Goal: Understand process/instructions: Learn how to perform a task or action

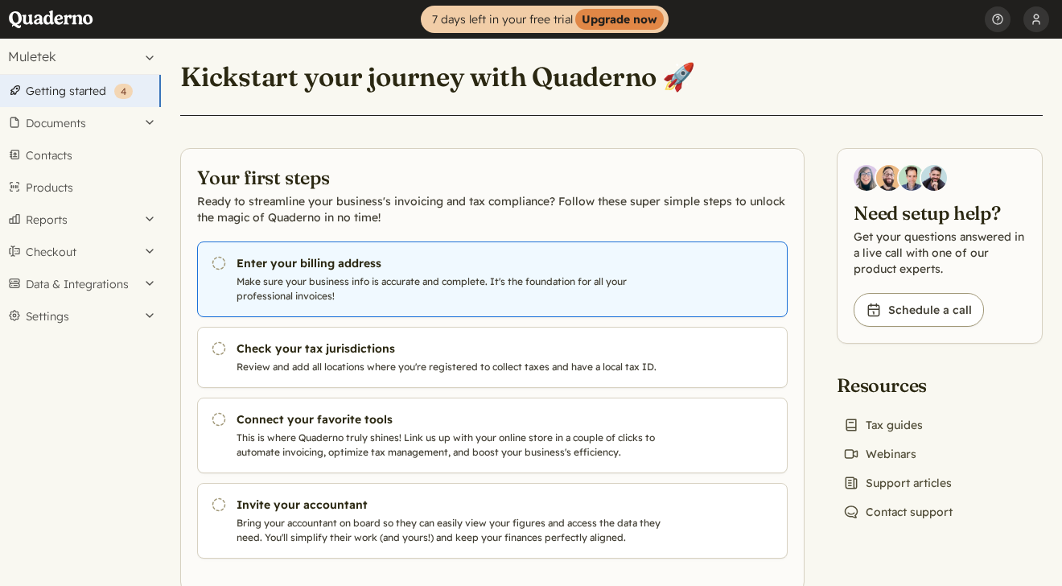
click at [314, 265] on h3 "Enter your billing address" at bounding box center [451, 263] width 430 height 16
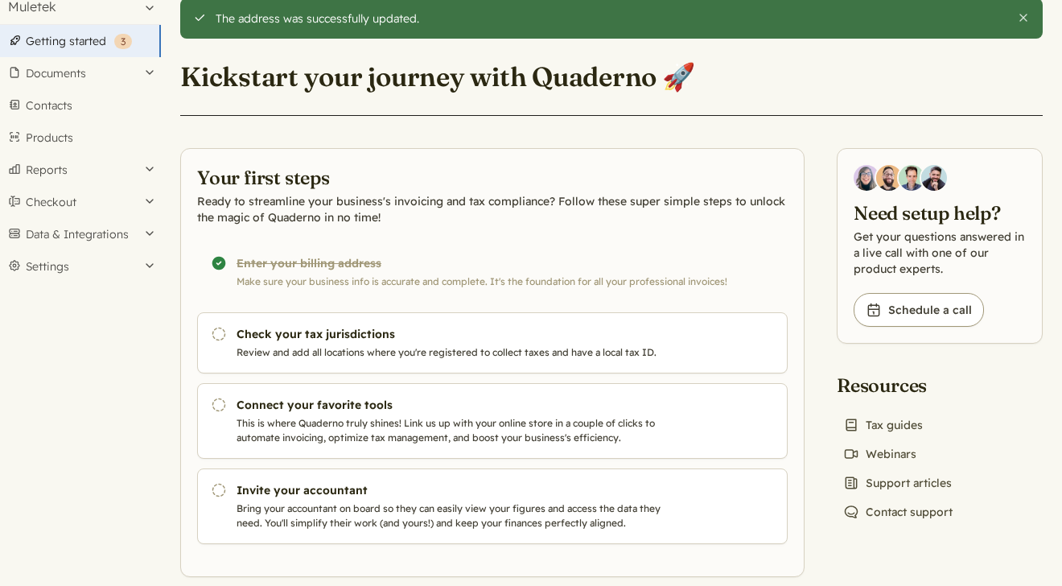
scroll to position [58, 0]
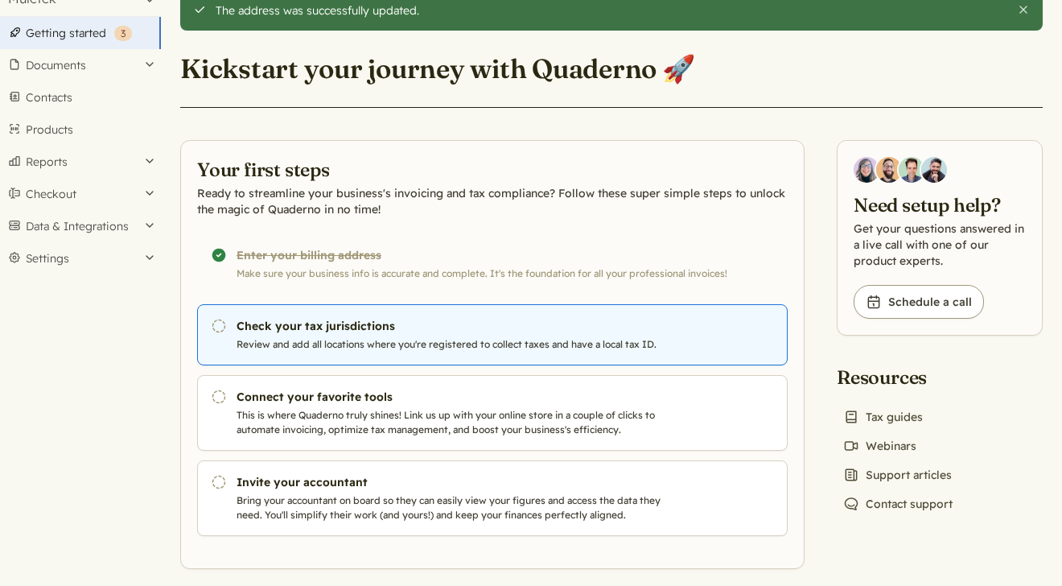
click at [310, 321] on h3 "Check your tax jurisdictions" at bounding box center [451, 326] width 430 height 16
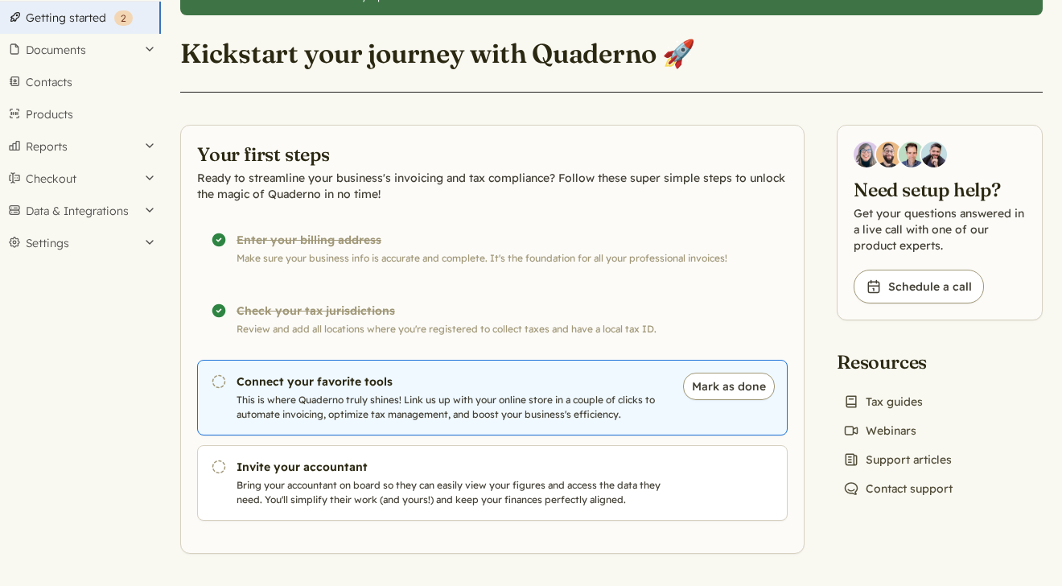
click at [473, 391] on link "Pending Connect your favorite tools This is where Quaderno truly shines! Link u…" at bounding box center [492, 398] width 590 height 76
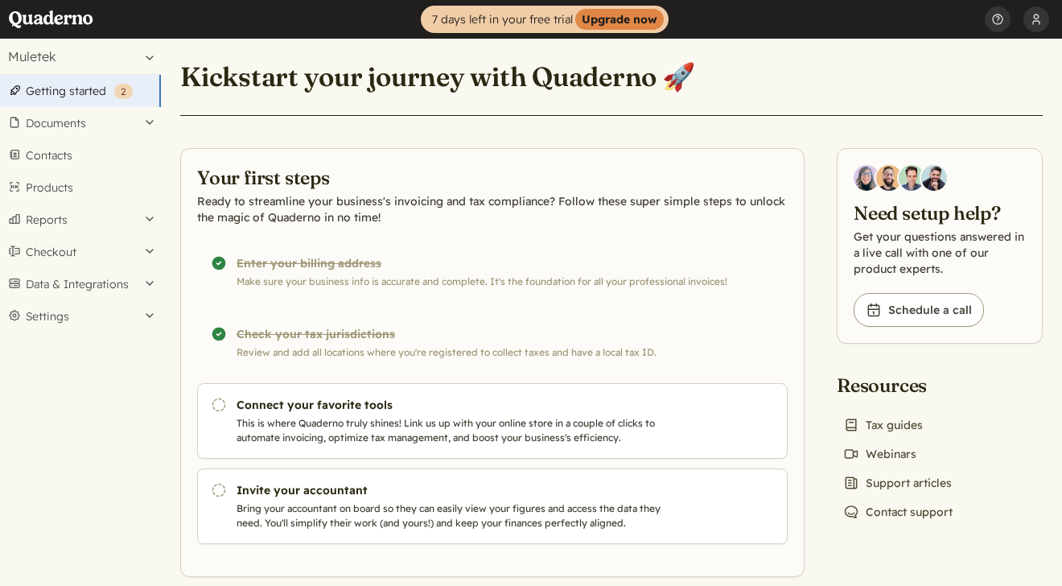
scroll to position [23, 0]
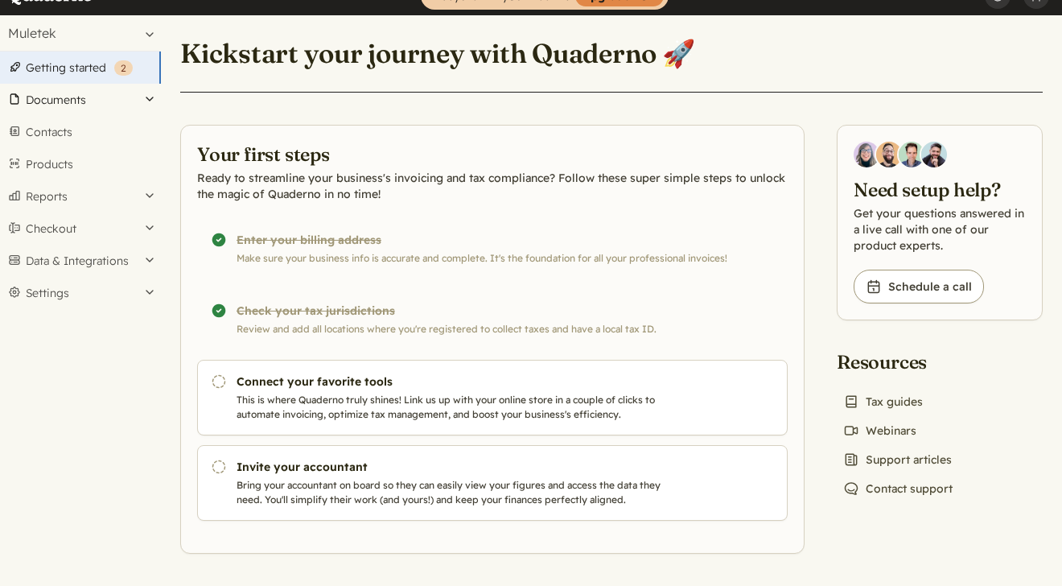
click at [68, 100] on button "Documents" at bounding box center [80, 100] width 161 height 32
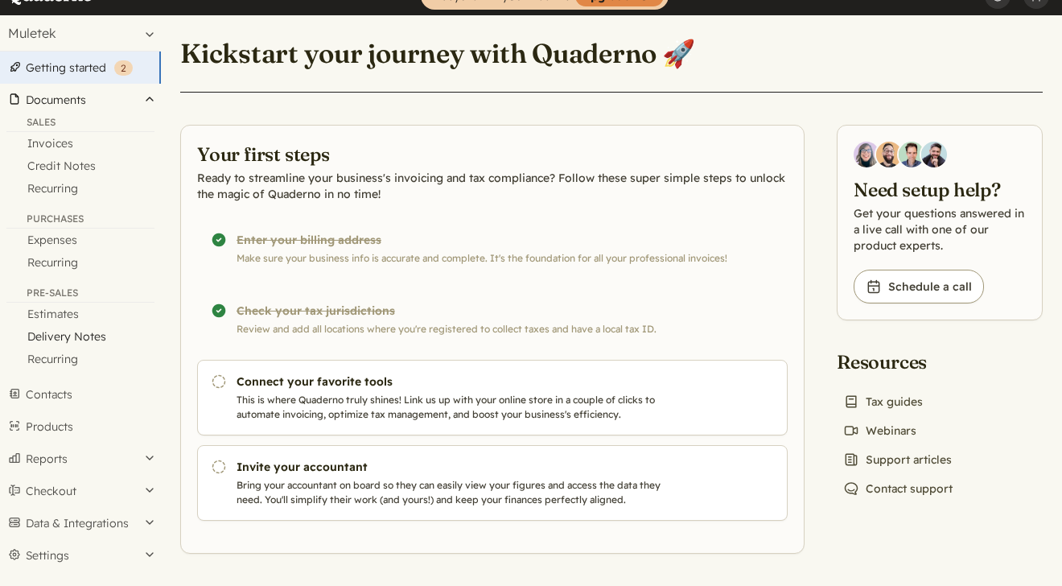
scroll to position [25, 0]
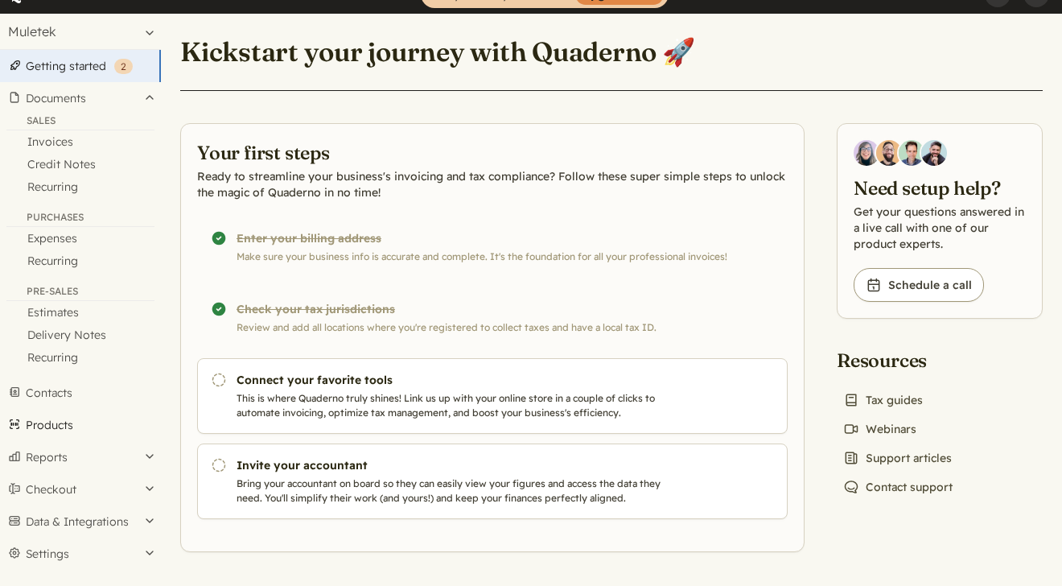
click at [64, 424] on link "Products" at bounding box center [80, 425] width 161 height 32
